Goal: Information Seeking & Learning: Learn about a topic

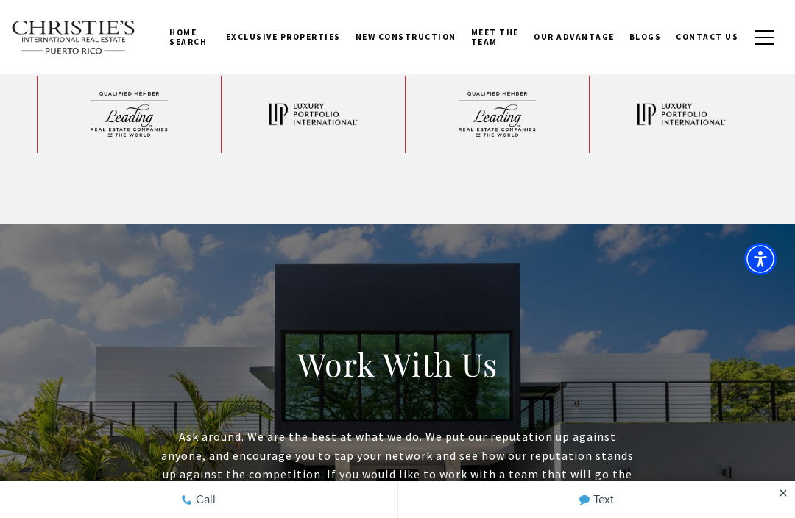
scroll to position [3800, 0]
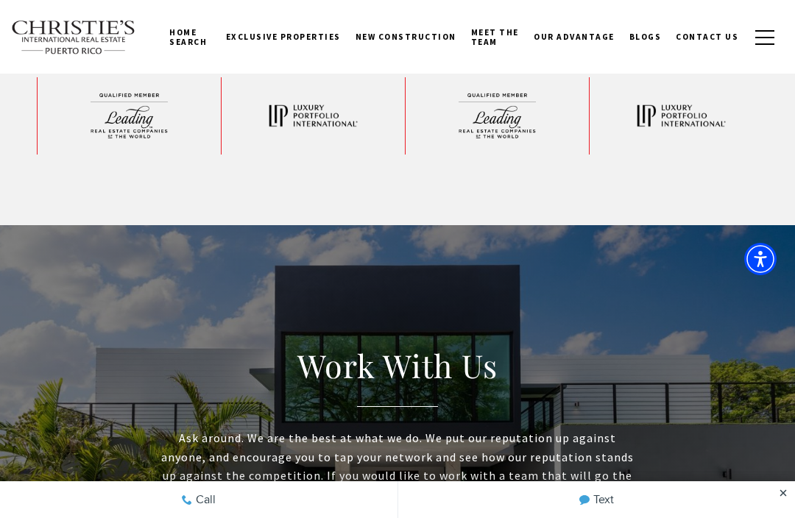
click at [766, 44] on button "button" at bounding box center [764, 37] width 38 height 43
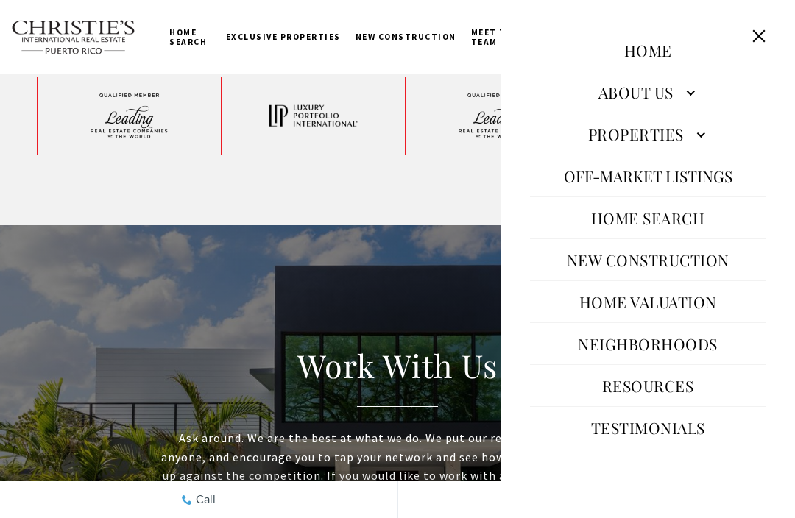
click at [694, 378] on link "Resources" at bounding box center [648, 385] width 107 height 35
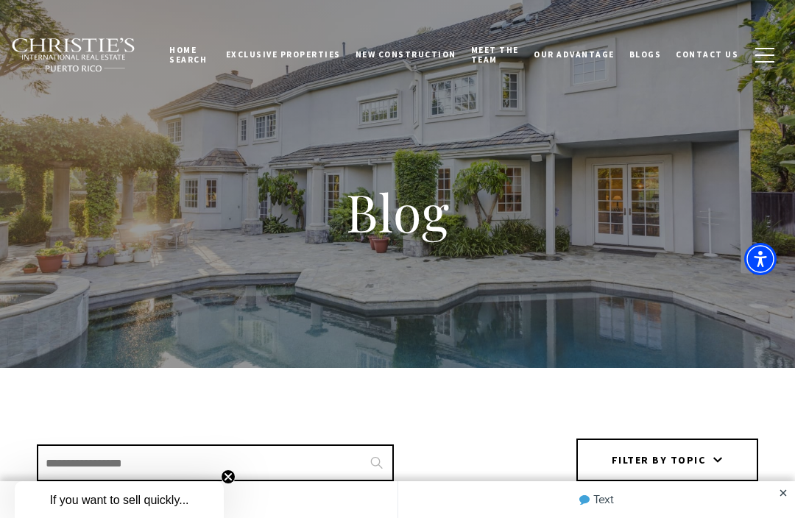
click at [259, 469] on input "Search Blogs" at bounding box center [215, 462] width 357 height 37
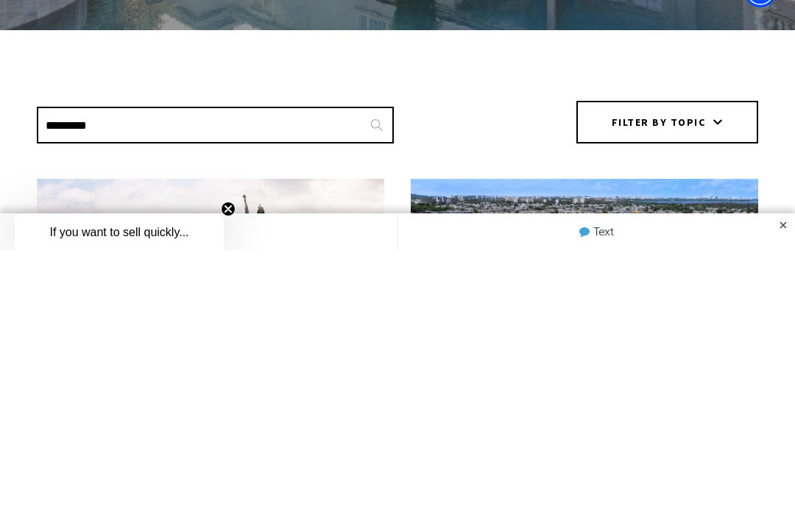
type input "*********"
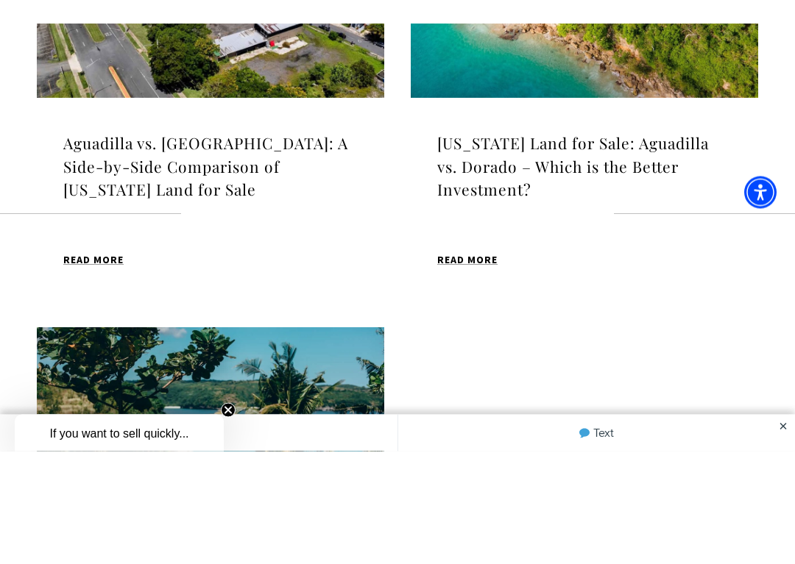
scroll to position [595, 0]
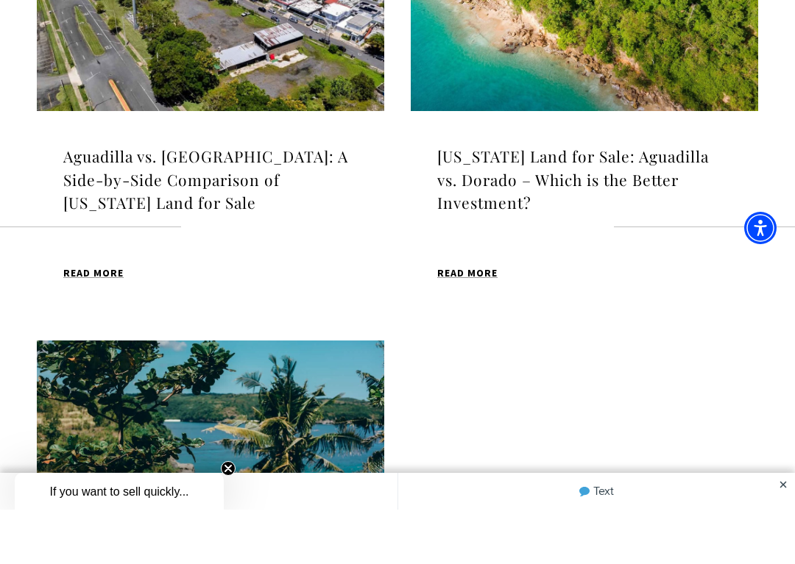
click at [631, 199] on h4 "[US_STATE] Land for Sale: Aguadilla vs. Dorado – Which is the Better Investment?" at bounding box center [584, 234] width 294 height 70
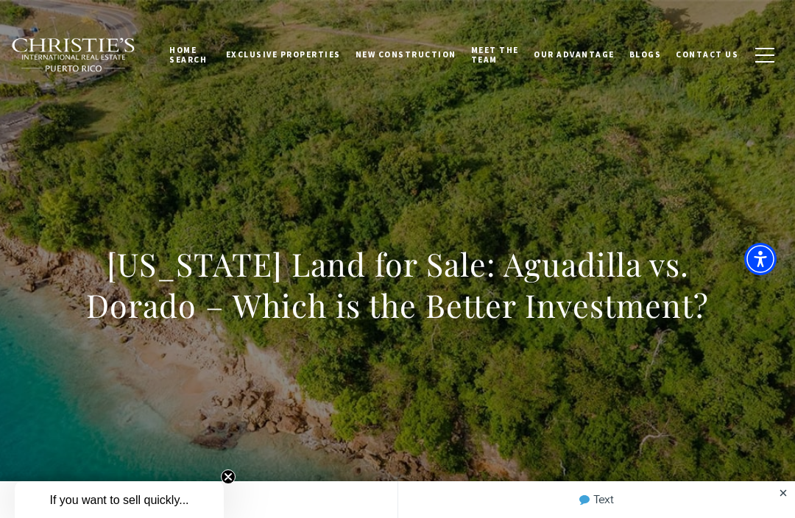
click at [770, 57] on button "button" at bounding box center [764, 55] width 38 height 43
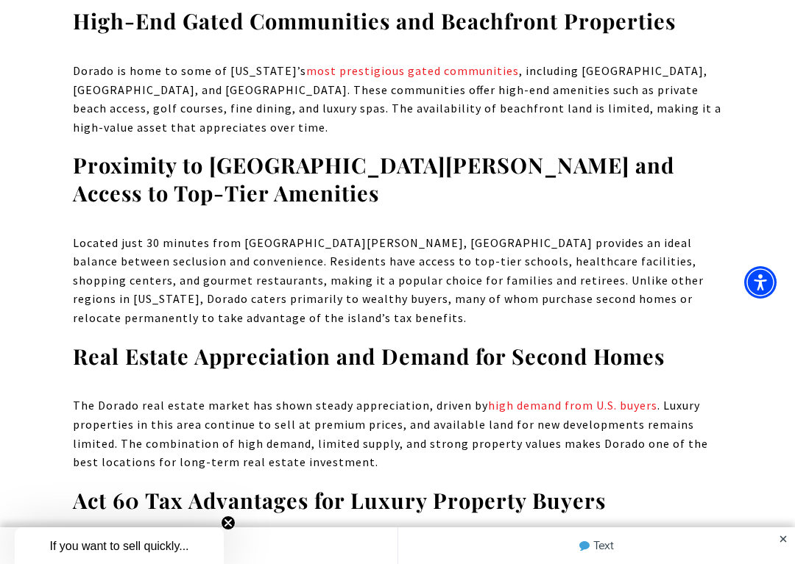
scroll to position [3382, 0]
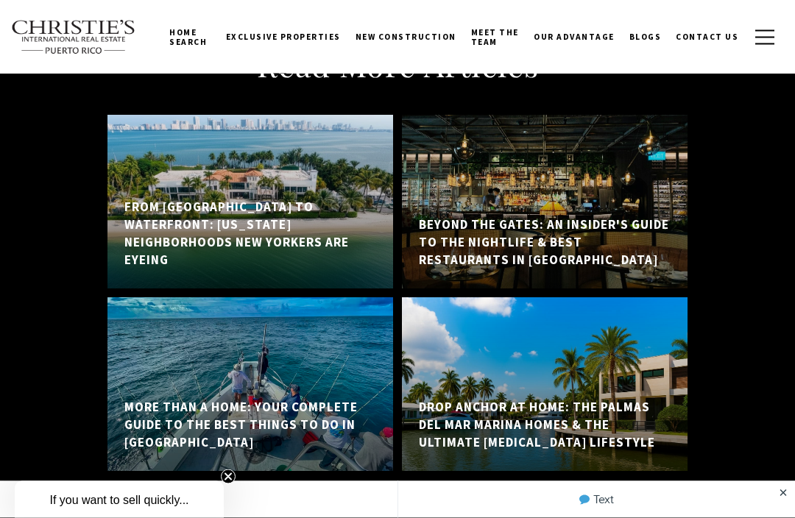
scroll to position [9364, 0]
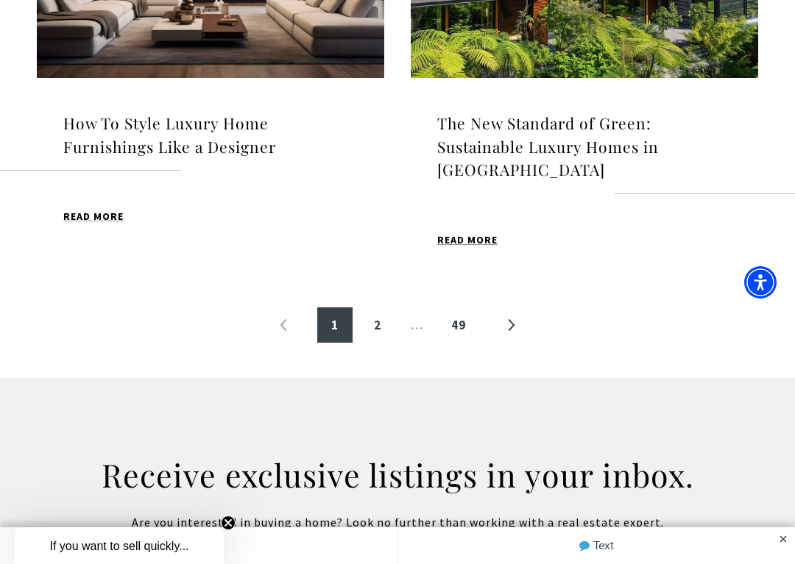
scroll to position [1666, 0]
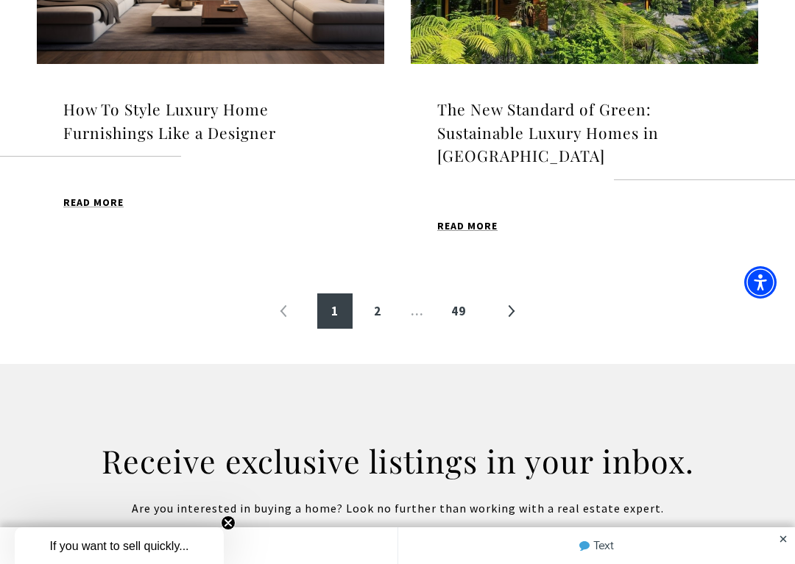
click at [508, 294] on link "»" at bounding box center [510, 311] width 35 height 35
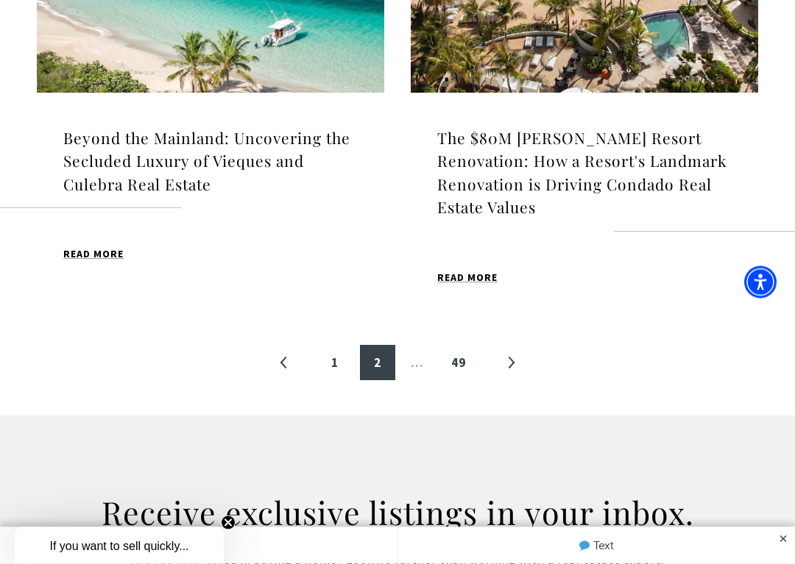
scroll to position [1639, 0]
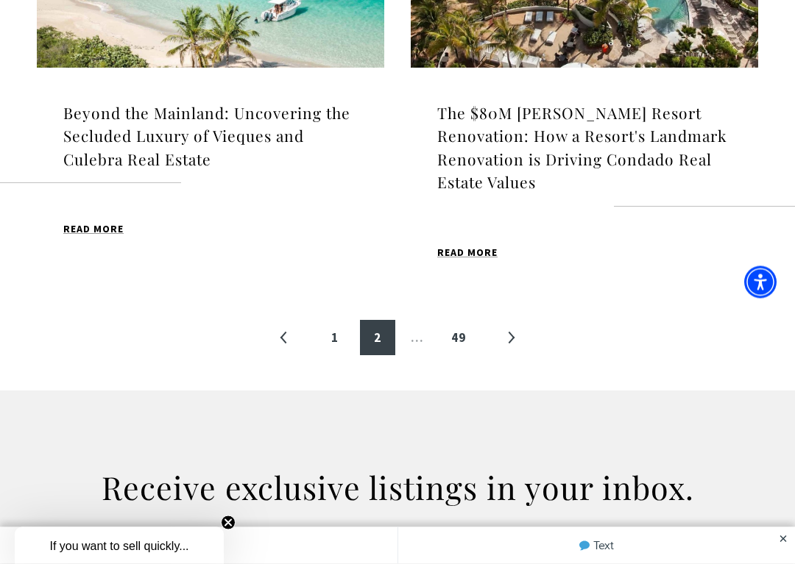
click at [525, 338] on link "»" at bounding box center [510, 338] width 35 height 35
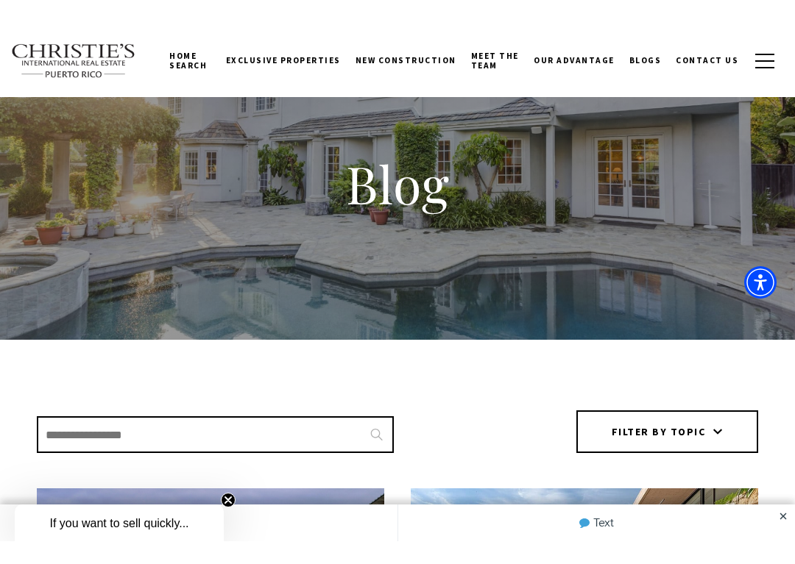
scroll to position [101, 0]
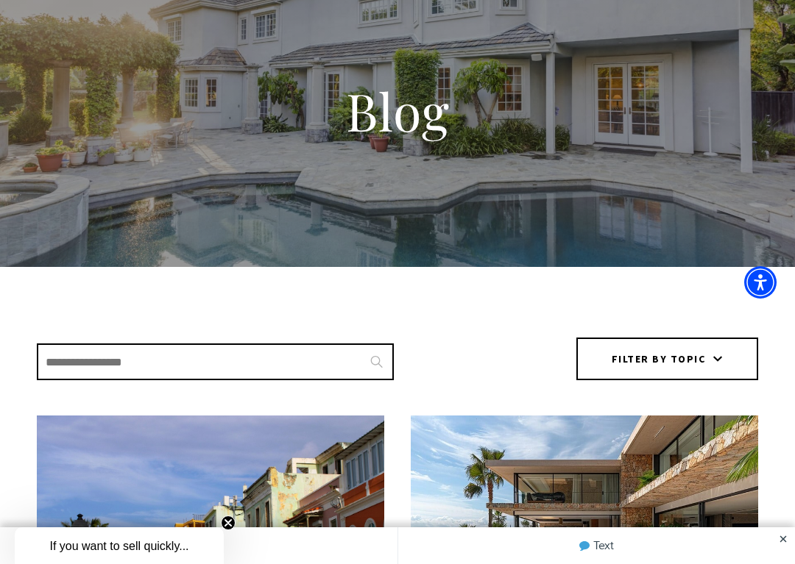
click at [277, 377] on input "Search Blogs" at bounding box center [215, 362] width 357 height 37
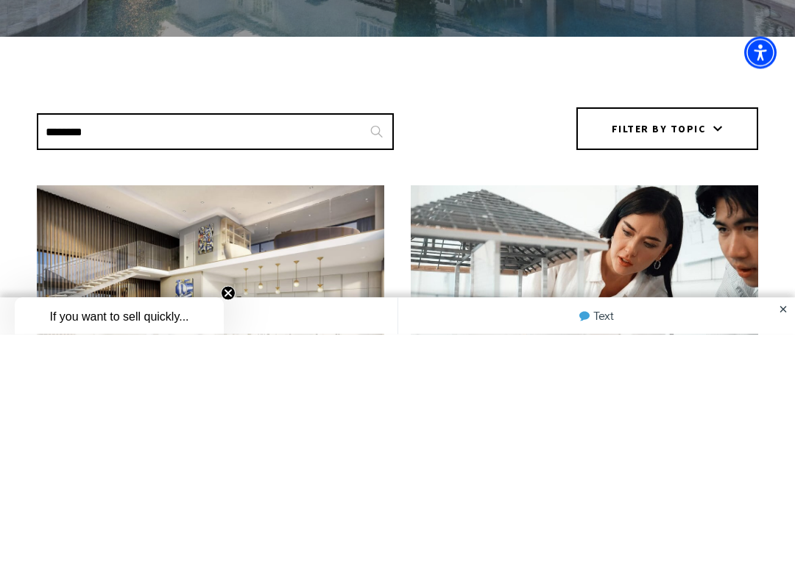
type input "********"
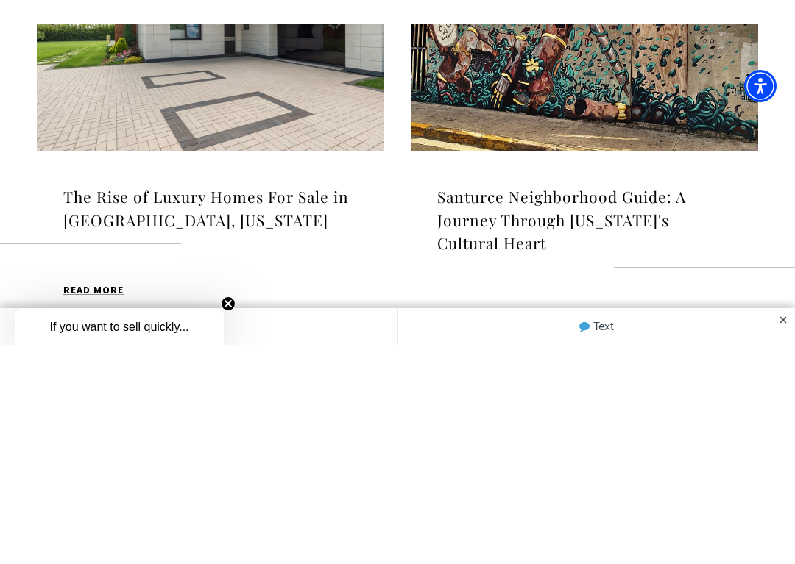
scroll to position [435, 0]
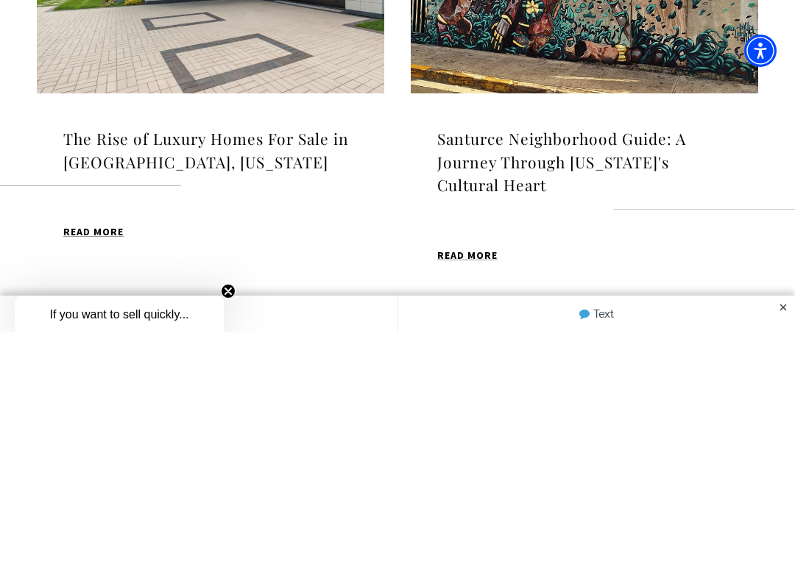
click at [603, 359] on h4 "Santurce Neighborhood Guide: A Journey Through [US_STATE]'s Cultural Heart" at bounding box center [584, 394] width 294 height 70
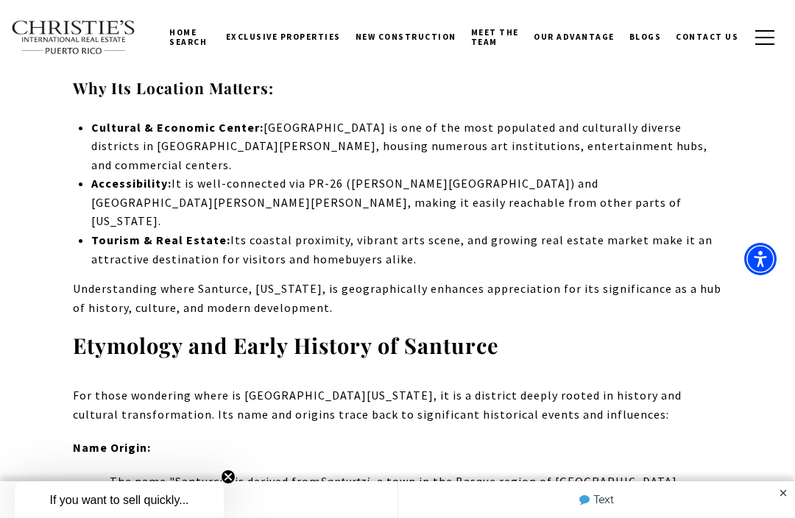
scroll to position [1877, 0]
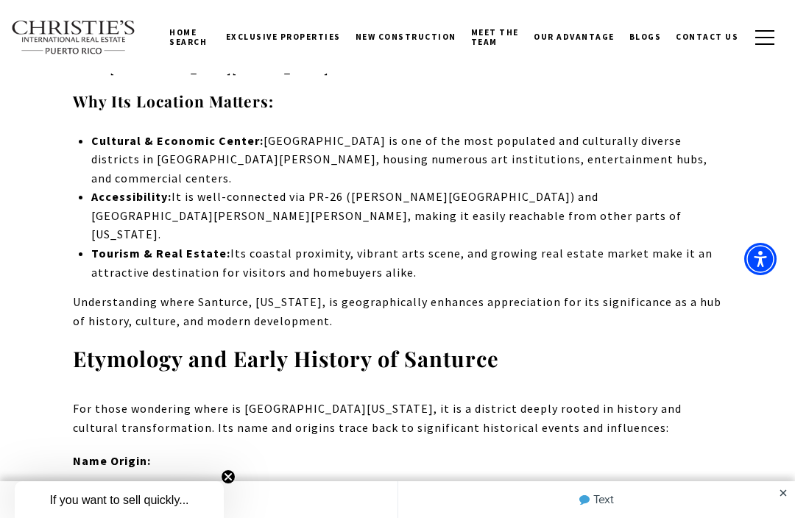
click at [35, 1] on div "Home Search [GEOGRAPHIC_DATA] [GEOGRAPHIC_DATA] Coastal [GEOGRAPHIC_DATA][PERSO…" at bounding box center [397, 37] width 795 height 74
